Goal: Information Seeking & Learning: Learn about a topic

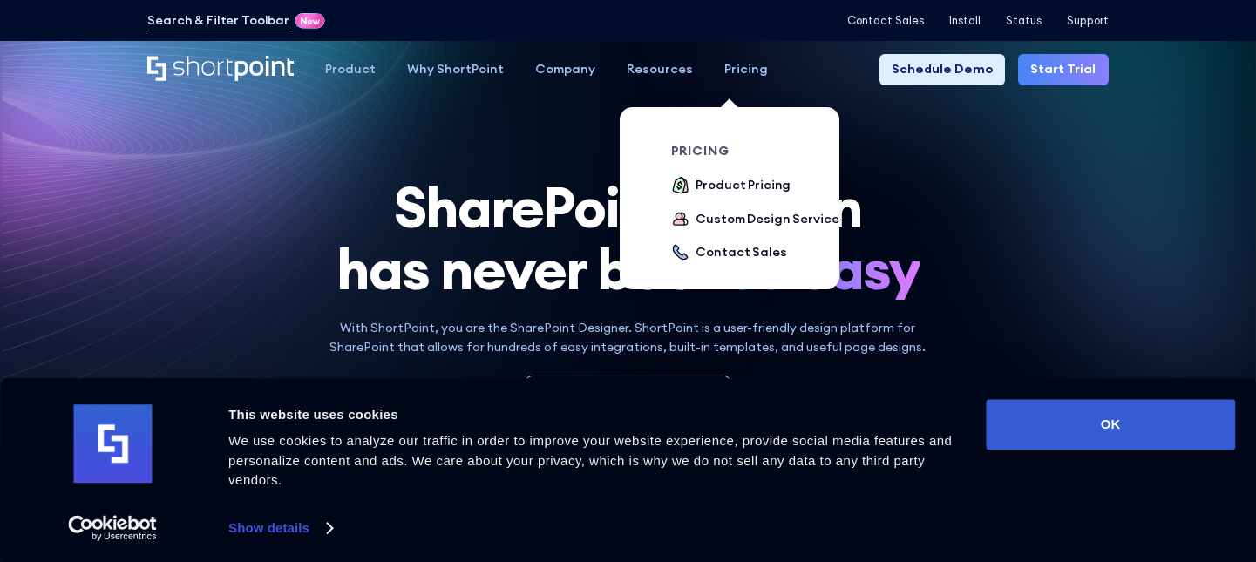
click at [749, 67] on div "Pricing" at bounding box center [746, 69] width 44 height 19
click at [753, 182] on div "Product Pricing" at bounding box center [742, 185] width 95 height 19
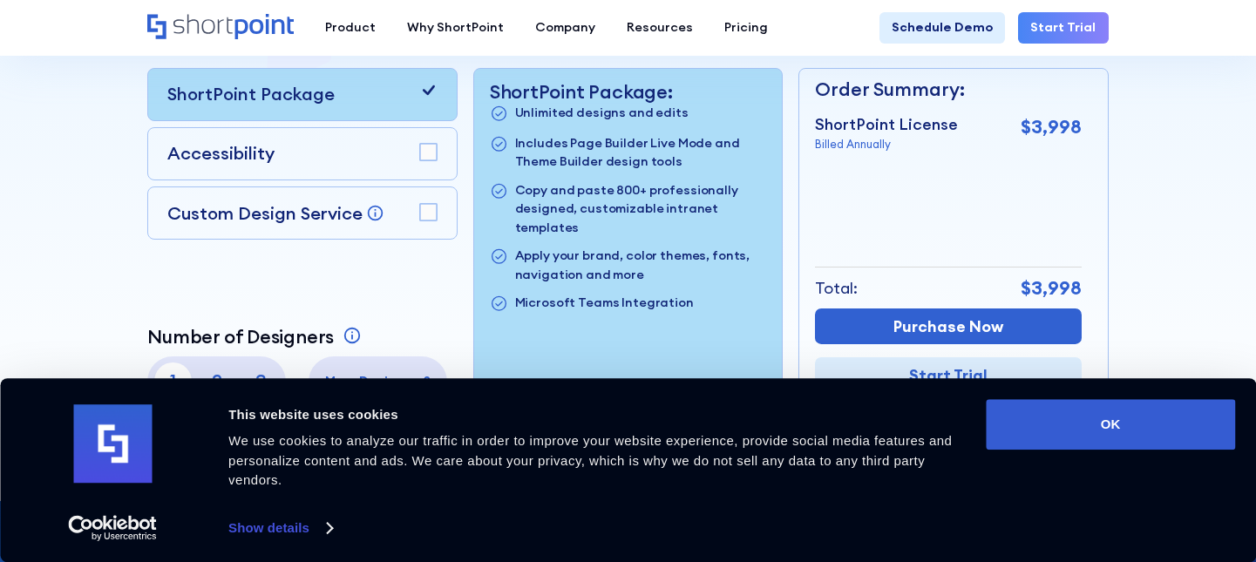
scroll to position [697, 0]
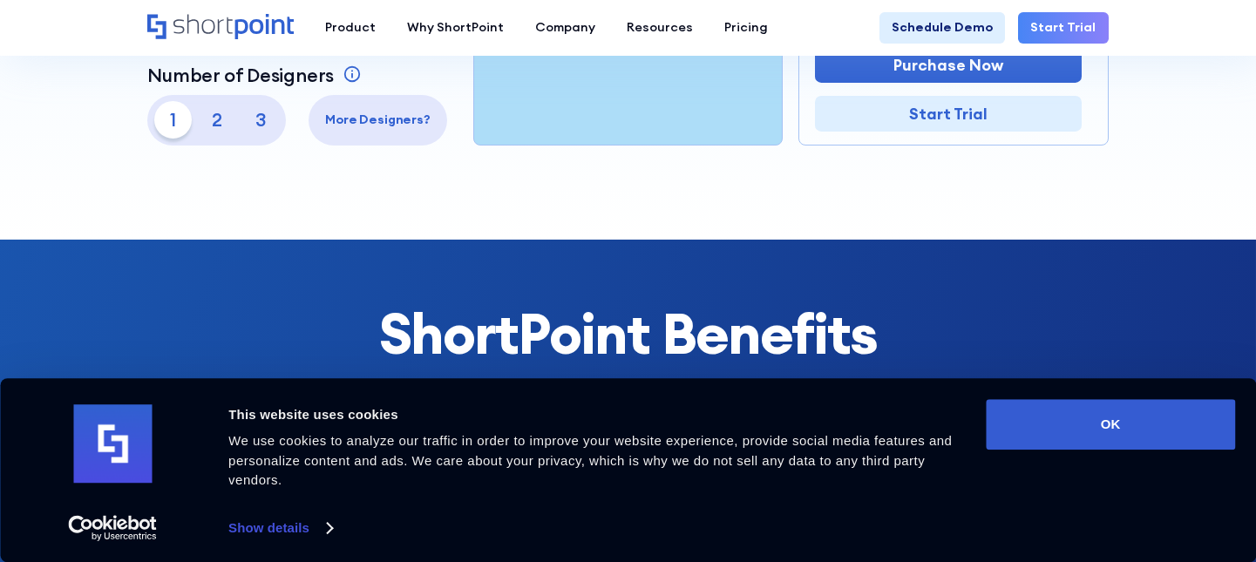
click at [220, 119] on p "2" at bounding box center [216, 119] width 37 height 37
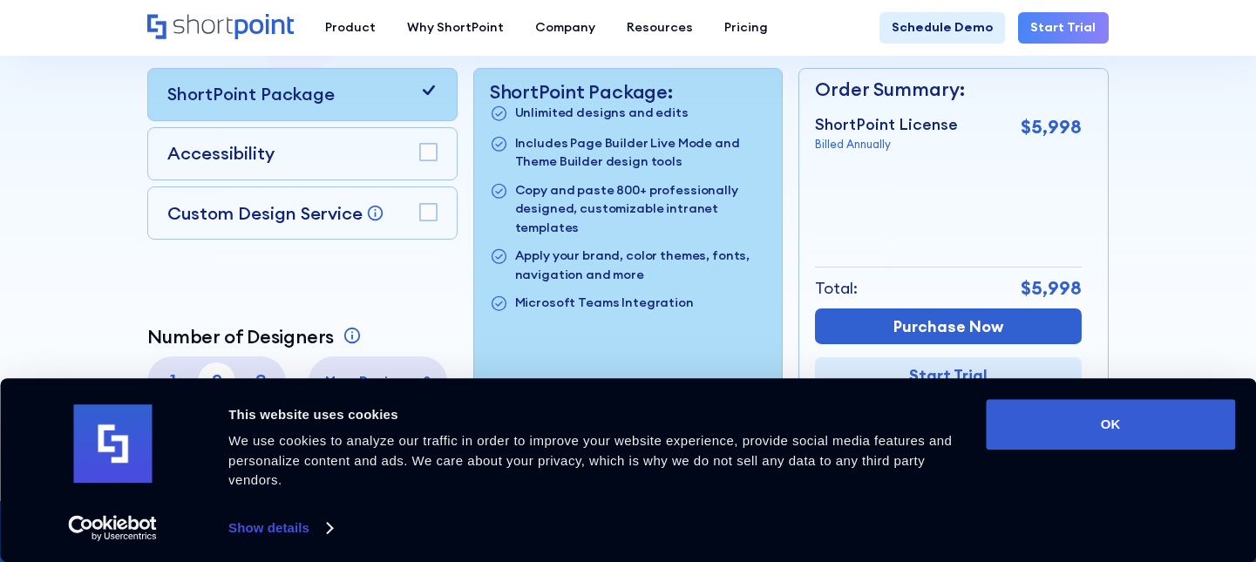
scroll to position [522, 0]
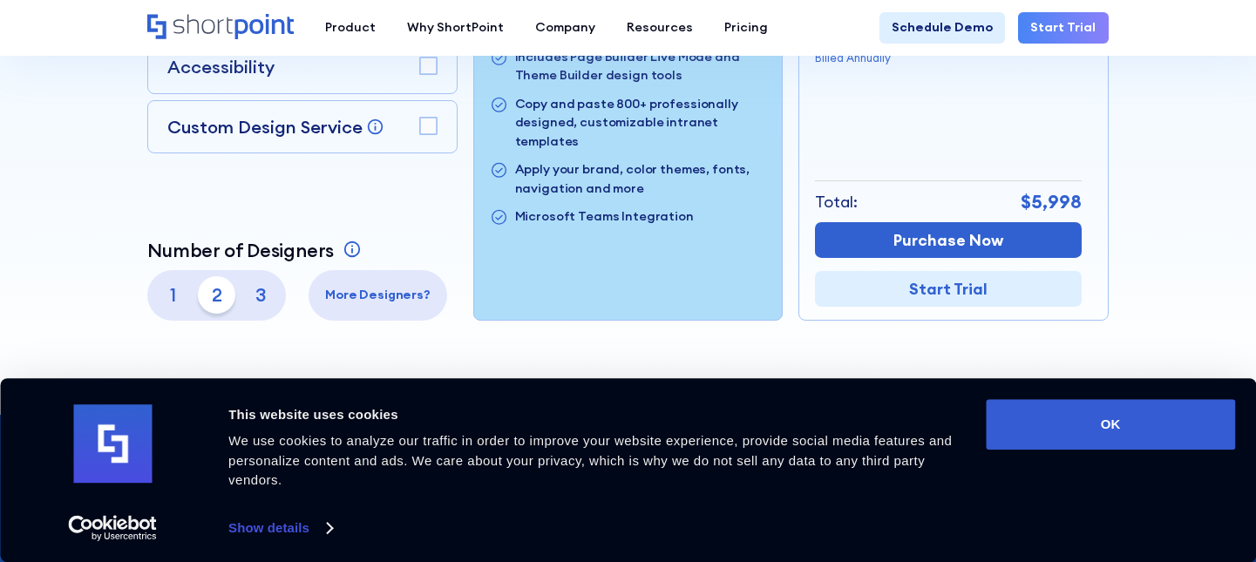
click at [180, 301] on p "1" at bounding box center [172, 294] width 37 height 37
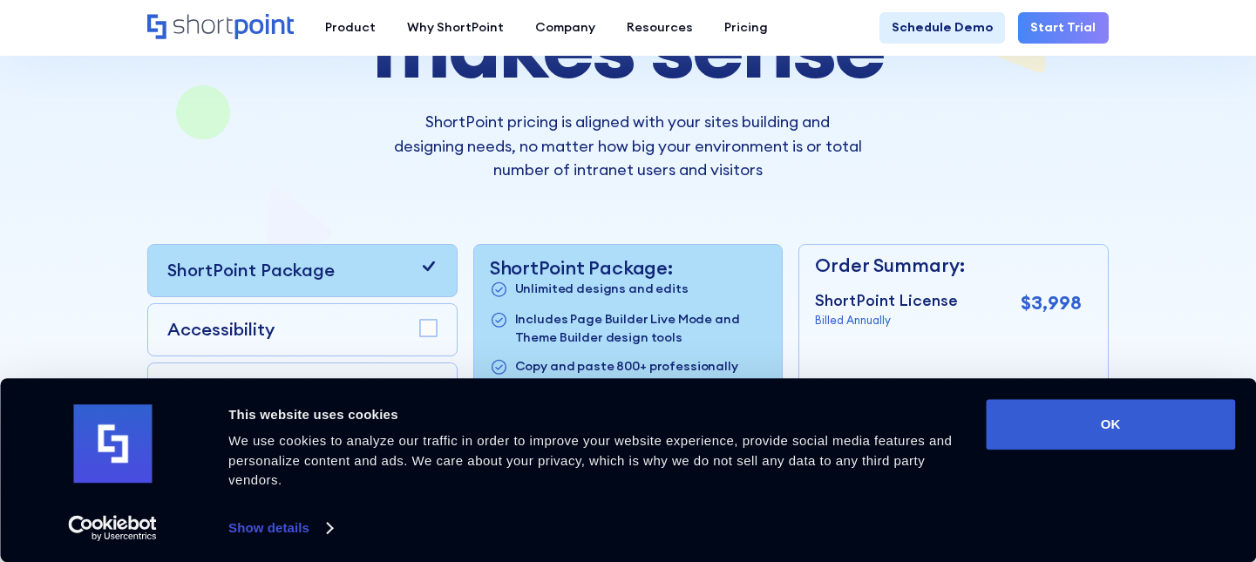
scroll to position [87, 0]
